Goal: Task Accomplishment & Management: Manage account settings

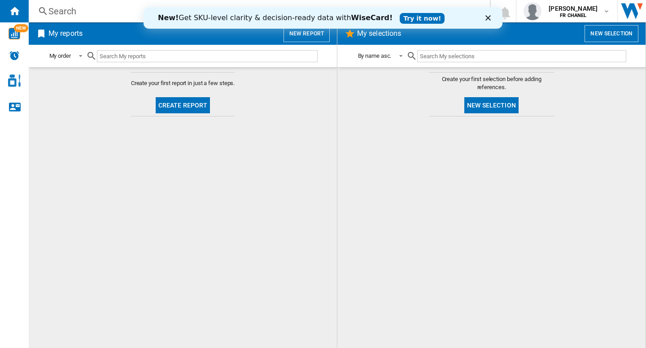
click at [486, 15] on icon "Fermer" at bounding box center [487, 17] width 5 height 5
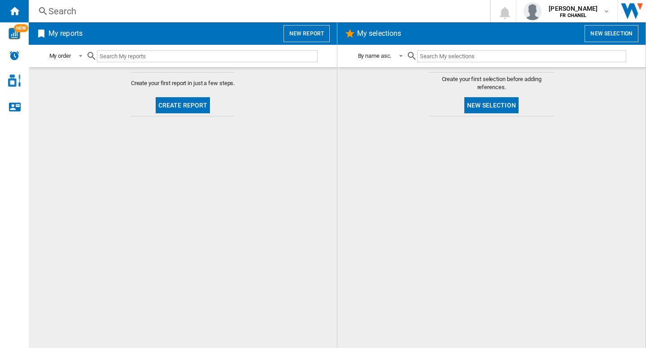
click at [470, 184] on div at bounding box center [491, 232] width 290 height 223
click at [614, 12] on button "[PERSON_NAME] FR CHANEL" at bounding box center [566, 11] width 101 height 22
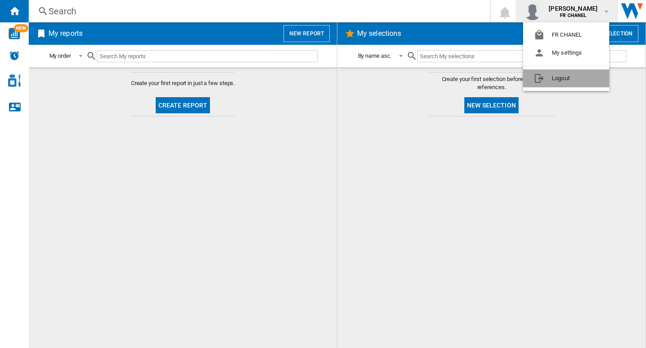
click at [560, 81] on button "Logout" at bounding box center [566, 79] width 86 height 18
